Goal: Information Seeking & Learning: Compare options

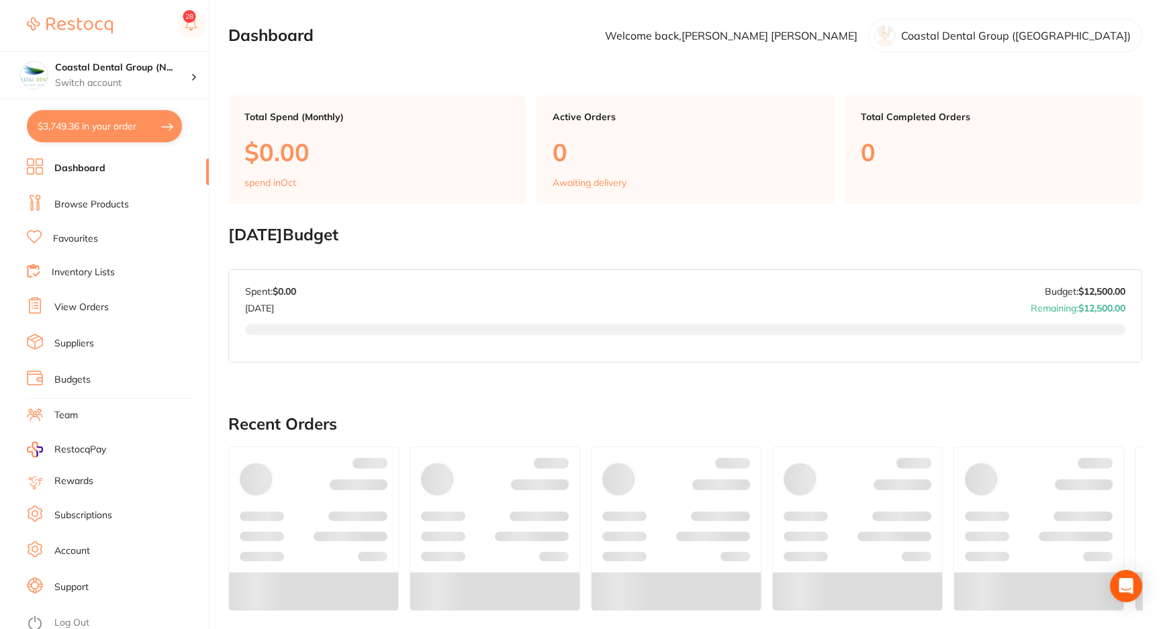
click at [97, 198] on link "Browse Products" at bounding box center [91, 204] width 75 height 13
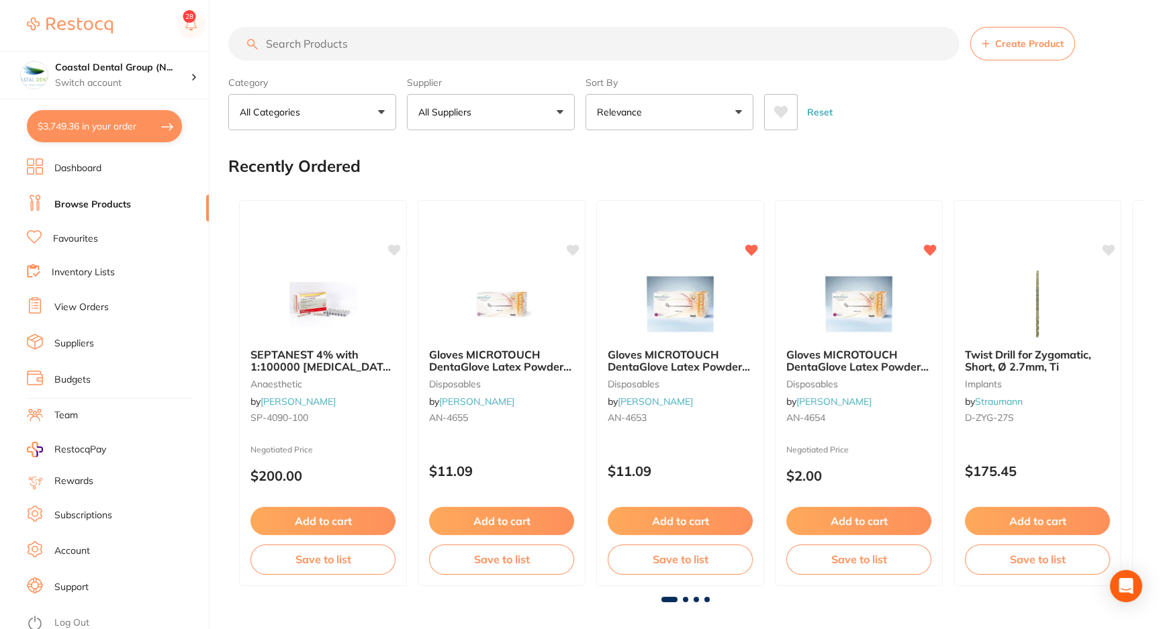
click at [407, 45] on input "search" at bounding box center [593, 44] width 731 height 34
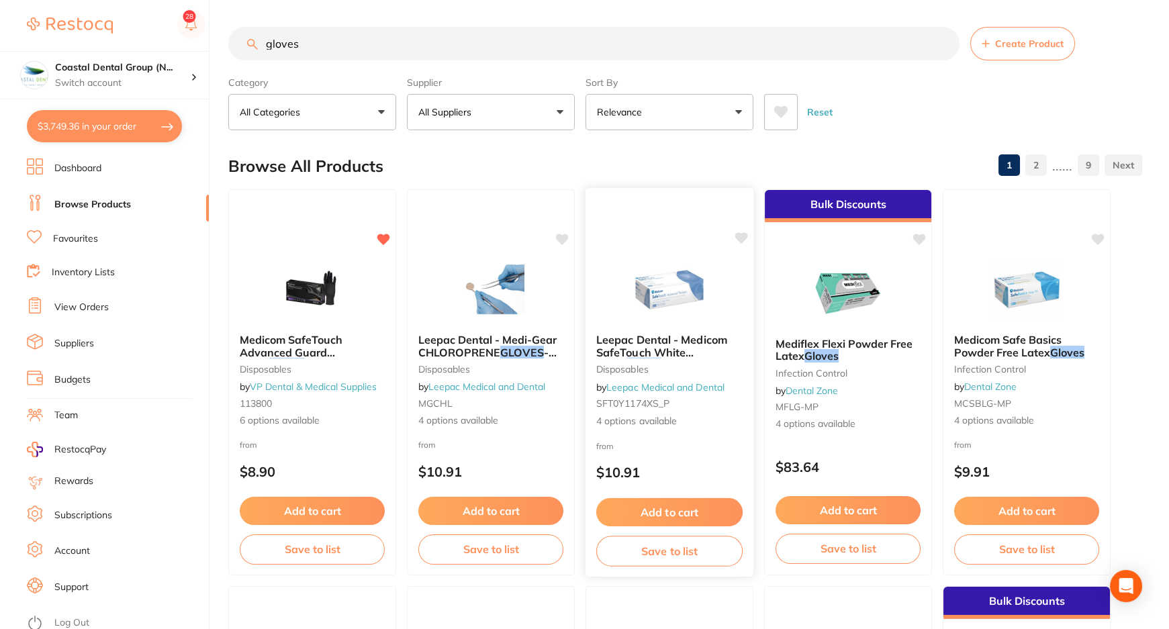
scroll to position [60, 0]
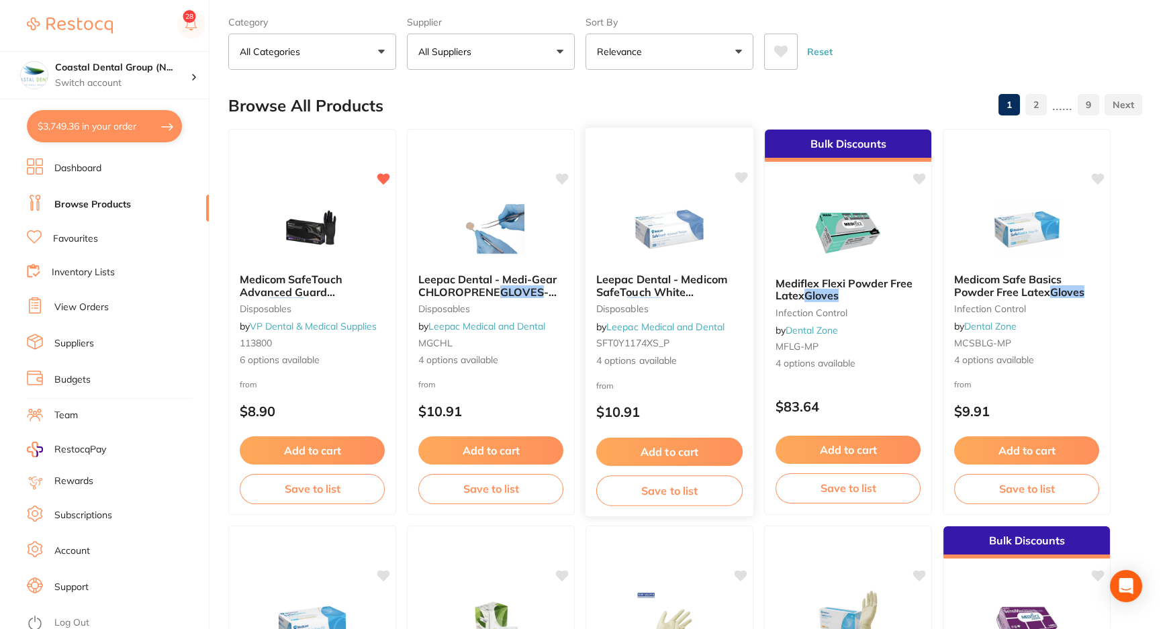
type input "gloves"
click at [664, 283] on span "Leepac Dental - Medicom SafeTouch White Nitrile" at bounding box center [661, 292] width 131 height 38
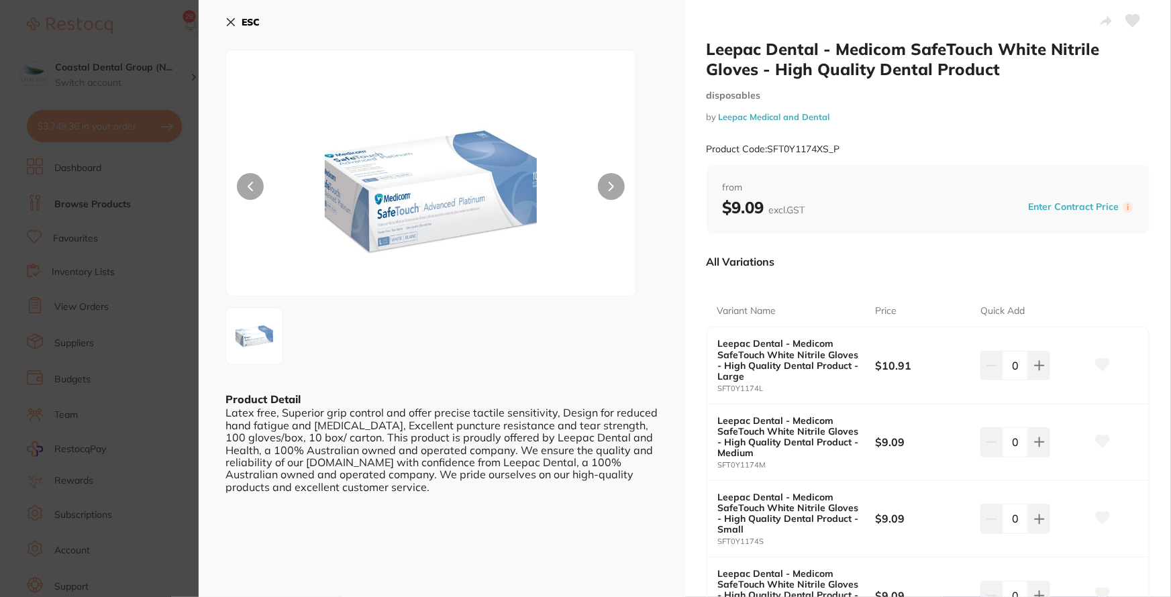
drag, startPoint x: 234, startPoint y: 16, endPoint x: 229, endPoint y: 30, distance: 14.2
click at [234, 17] on icon at bounding box center [231, 22] width 11 height 11
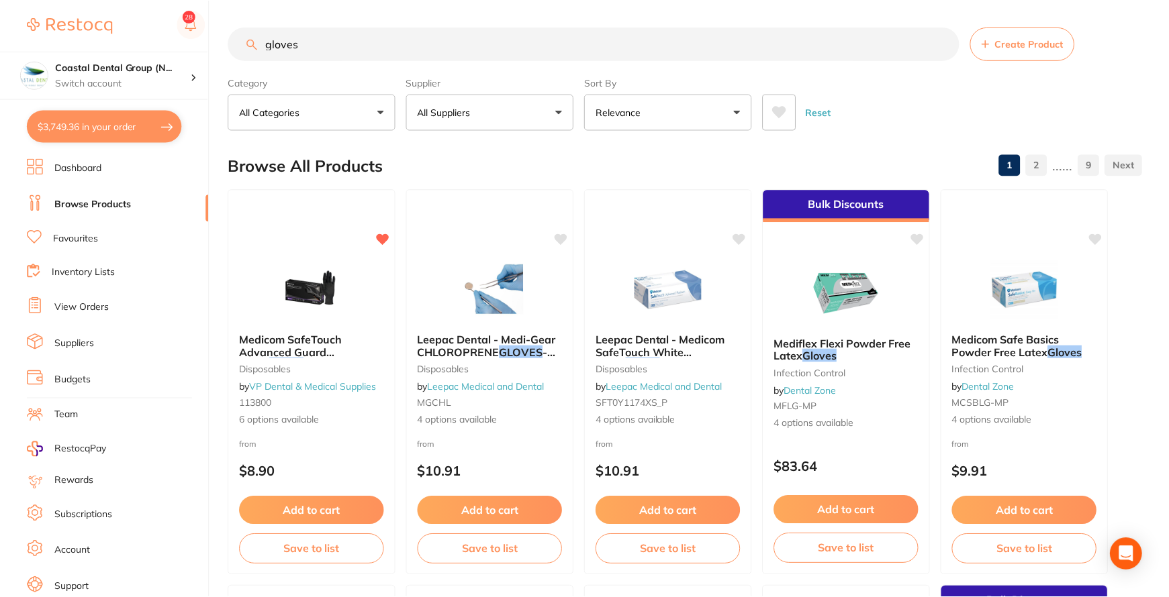
scroll to position [60, 0]
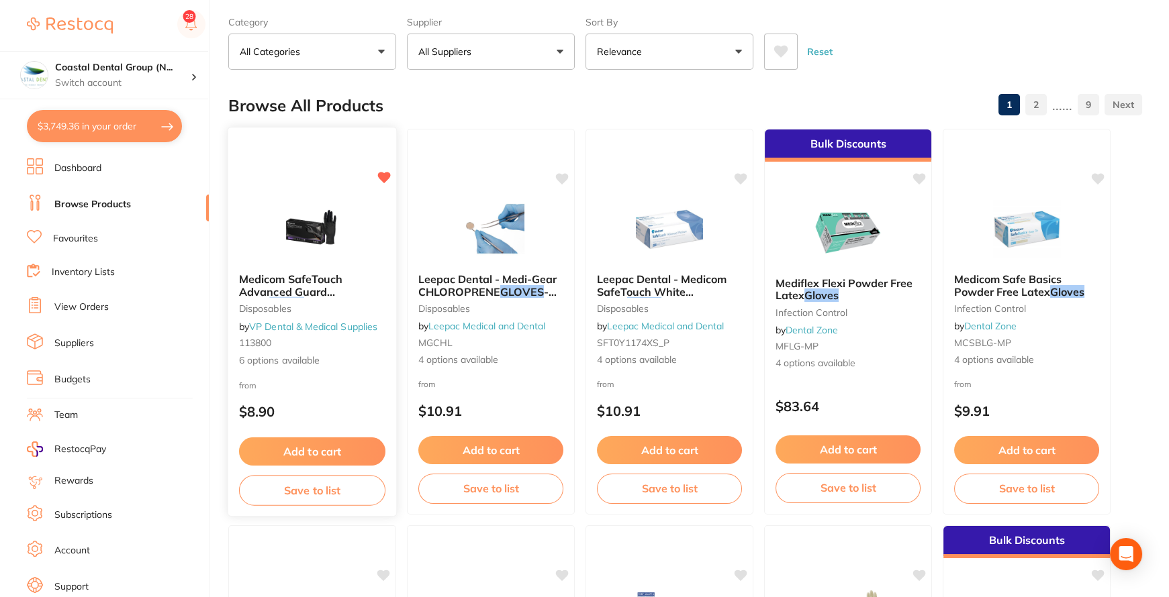
click at [295, 286] on span "Medicom SafeTouch Advanced Guard Nitrile" at bounding box center [291, 292] width 104 height 38
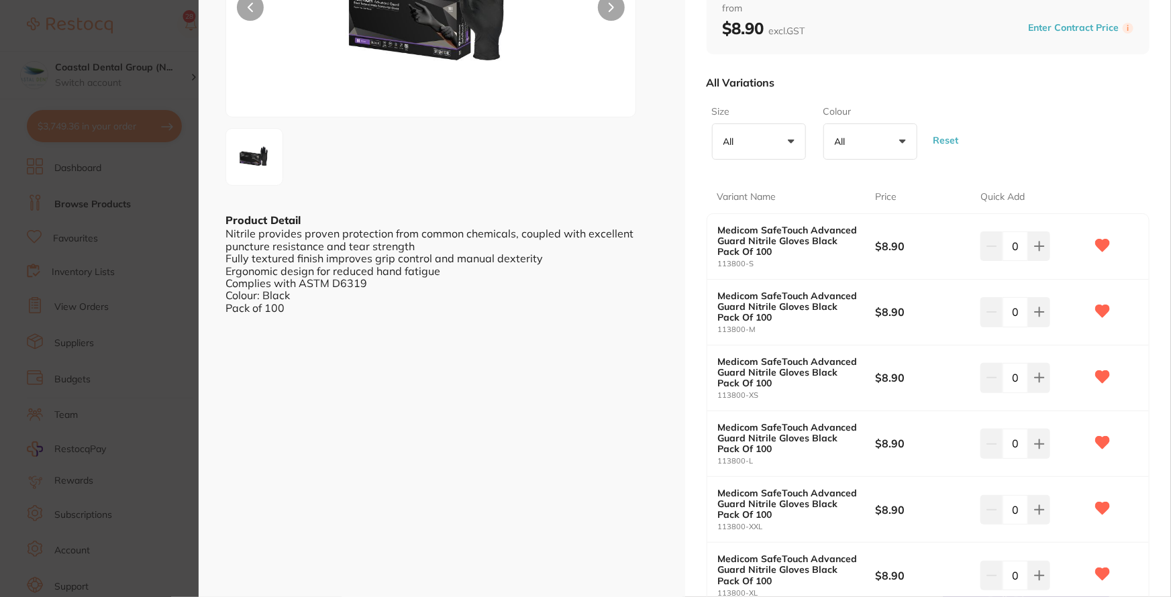
scroll to position [183, 0]
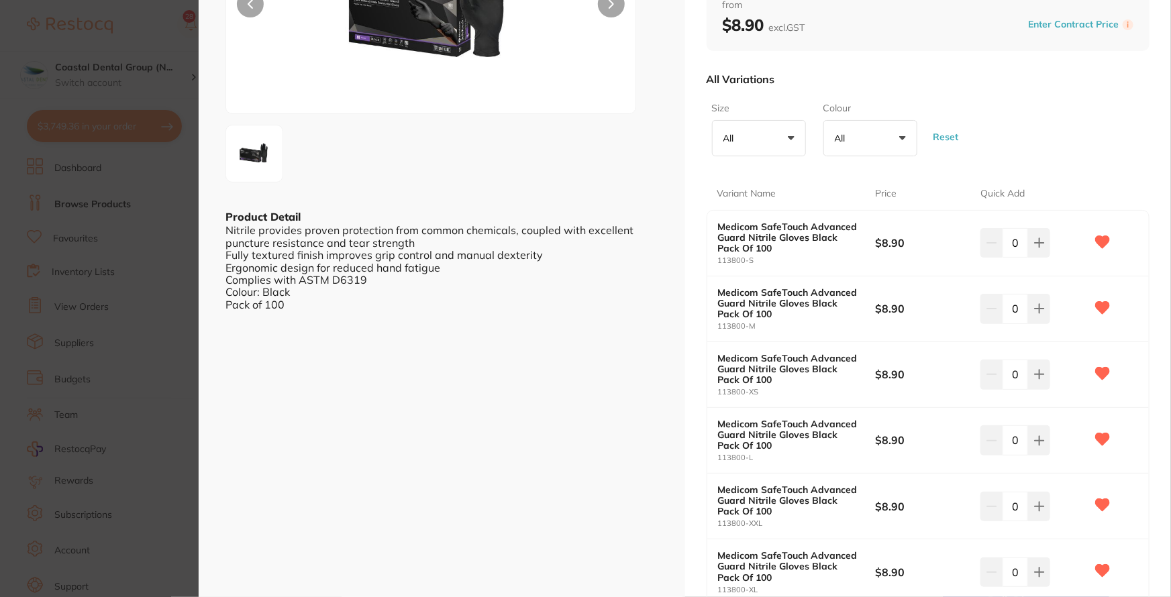
click at [785, 138] on button "All +0" at bounding box center [759, 138] width 94 height 36
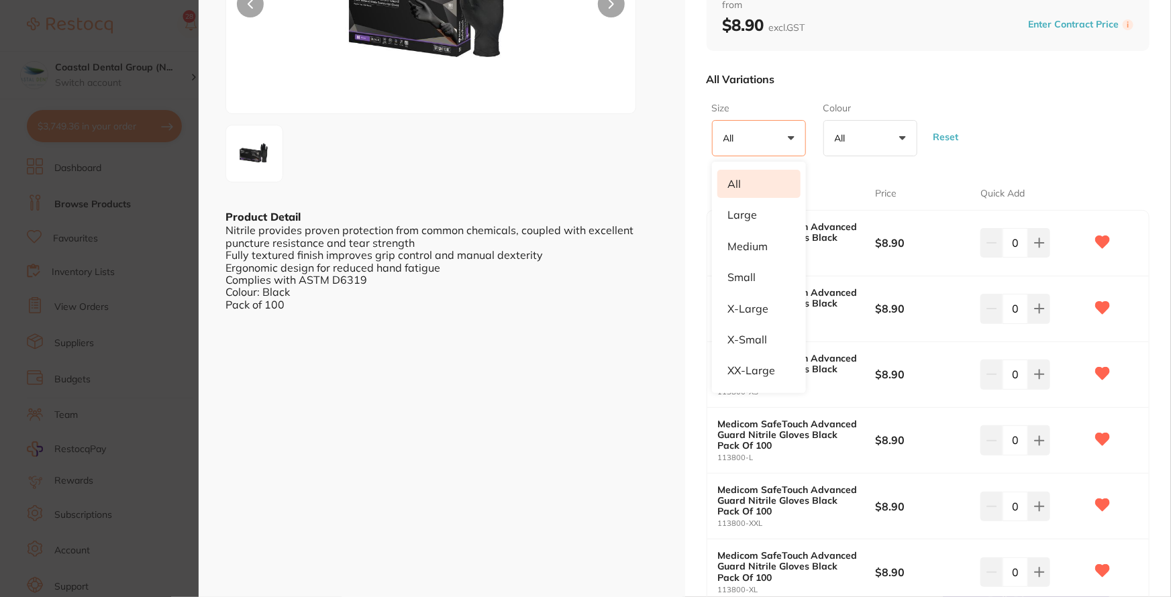
click at [785, 138] on button "All +0" at bounding box center [759, 138] width 94 height 36
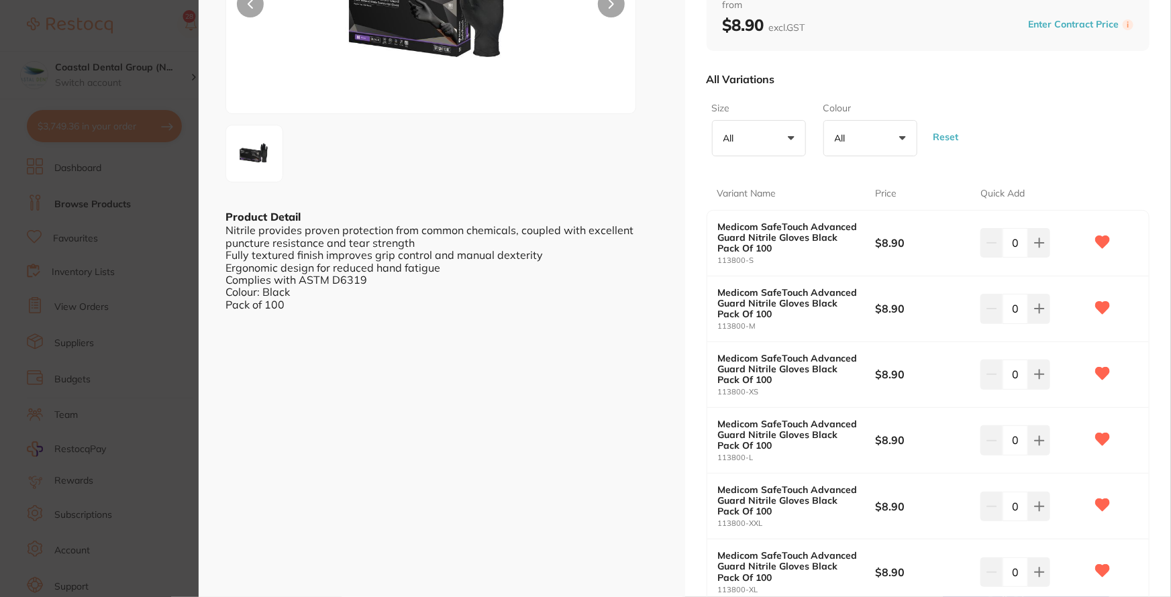
click at [898, 136] on button "All +0" at bounding box center [871, 138] width 94 height 36
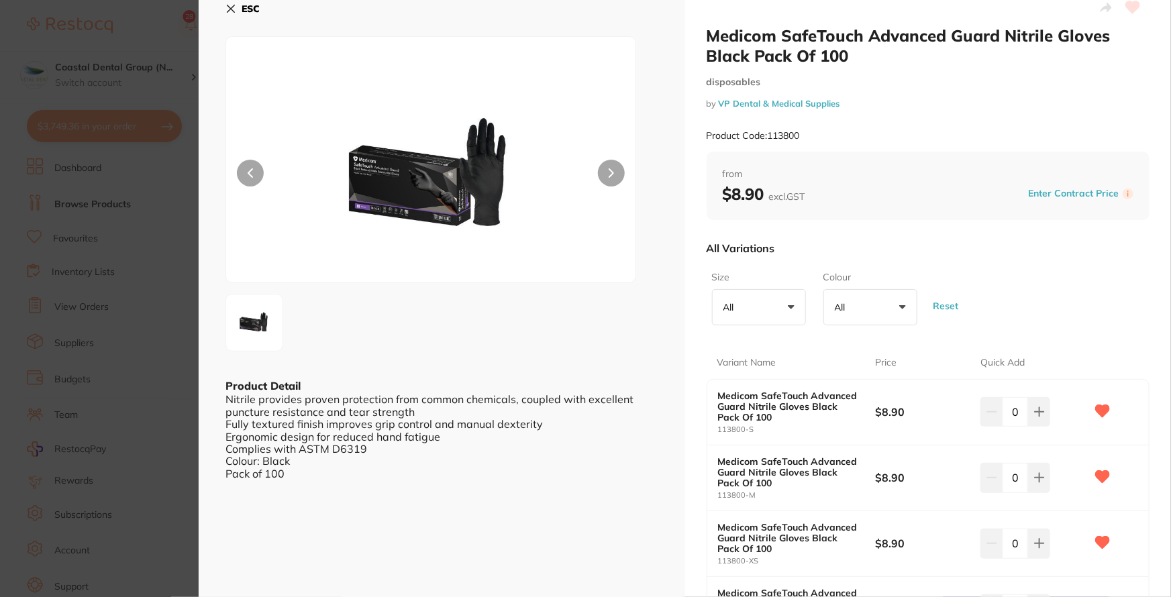
scroll to position [0, 0]
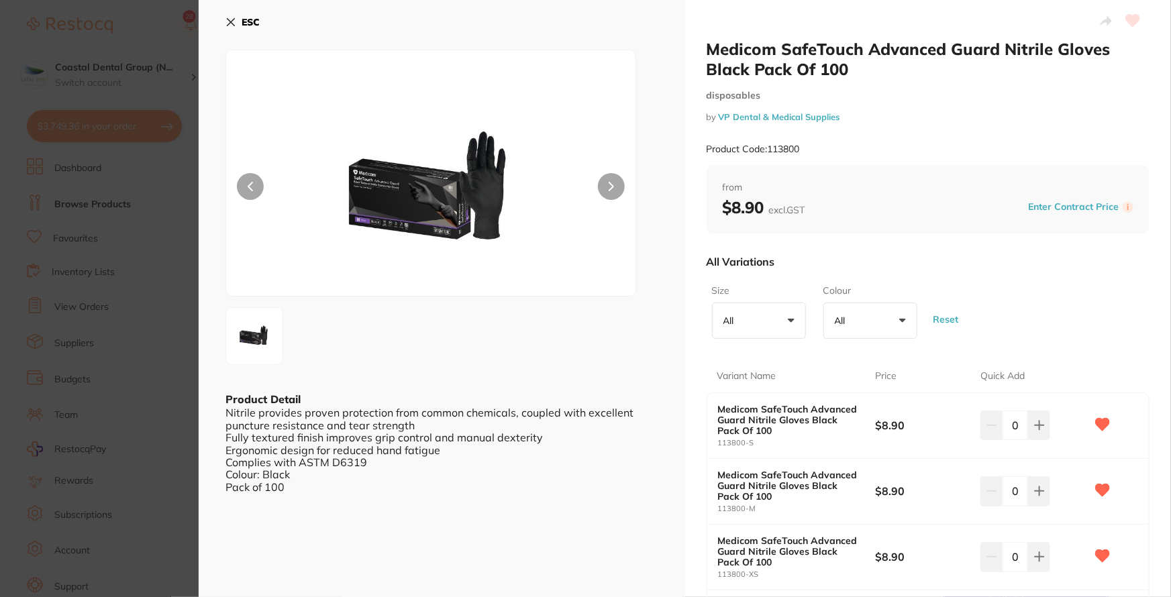
click at [230, 22] on icon at bounding box center [231, 22] width 7 height 7
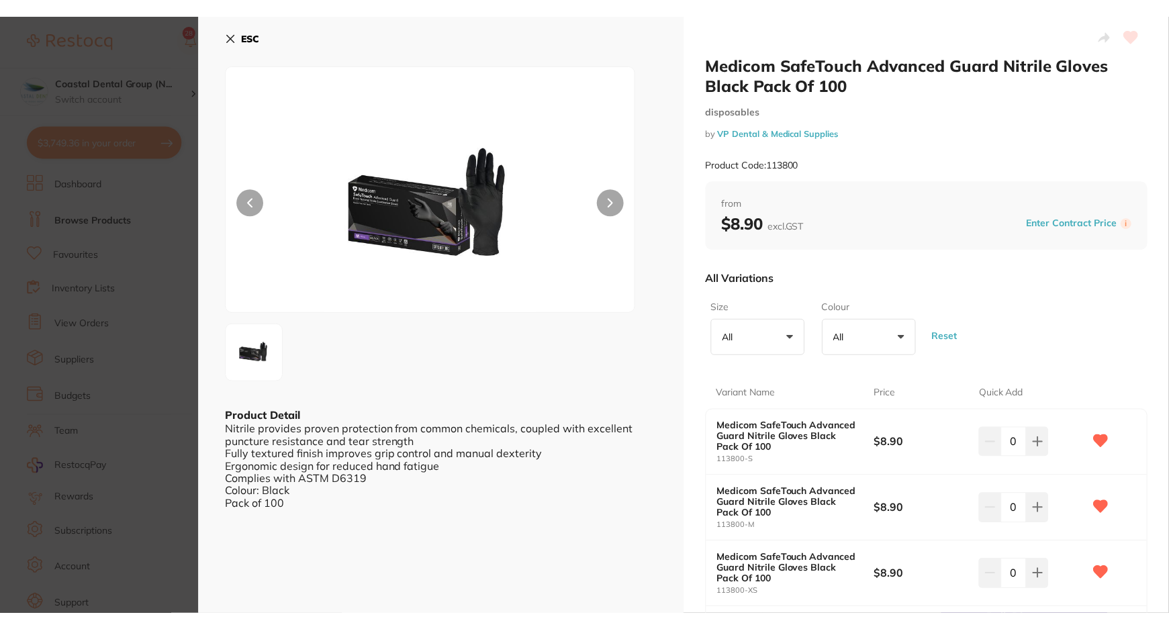
scroll to position [60, 0]
